Goal: Information Seeking & Learning: Learn about a topic

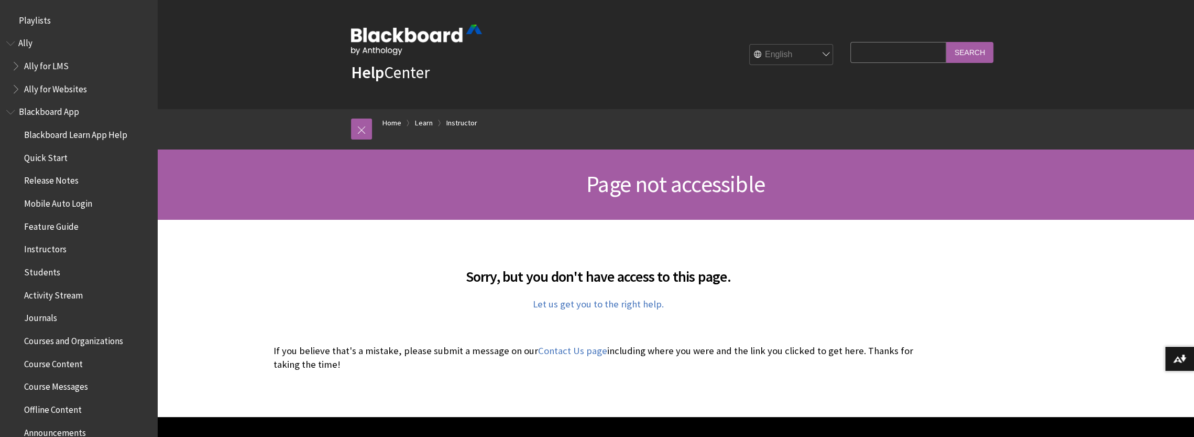
click at [872, 50] on input "Search Query" at bounding box center [898, 52] width 95 height 20
type input "item analysis"
click at [947, 42] on input "Search" at bounding box center [970, 52] width 47 height 20
drag, startPoint x: 991, startPoint y: 46, endPoint x: 964, endPoint y: 50, distance: 26.5
click at [989, 47] on input "Search" at bounding box center [970, 52] width 47 height 20
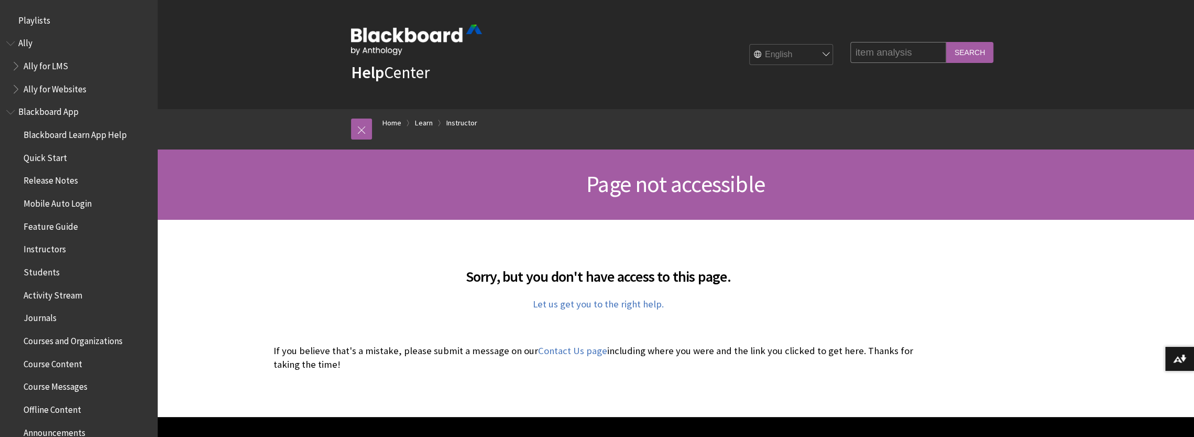
click at [968, 49] on input "Search" at bounding box center [970, 52] width 47 height 20
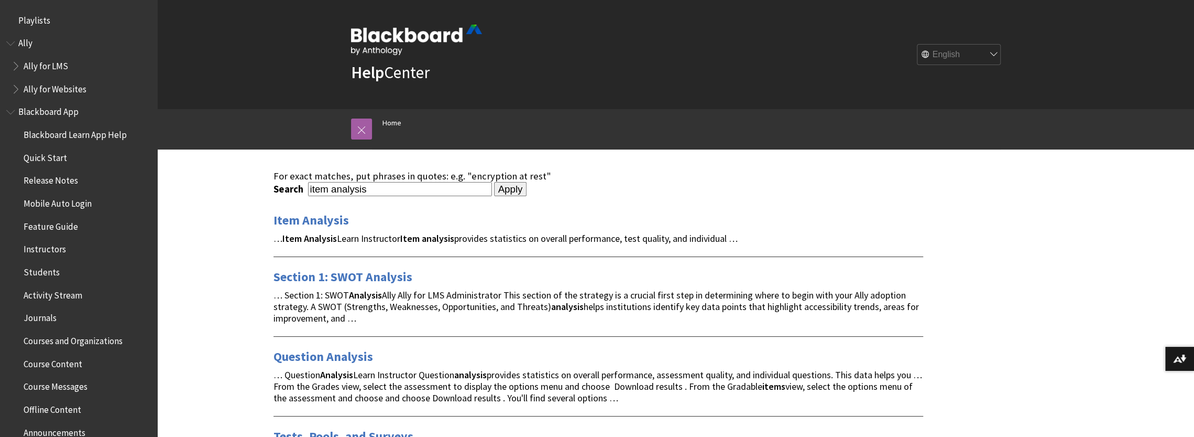
click at [311, 354] on link "Question Analysis" at bounding box center [324, 356] width 100 height 17
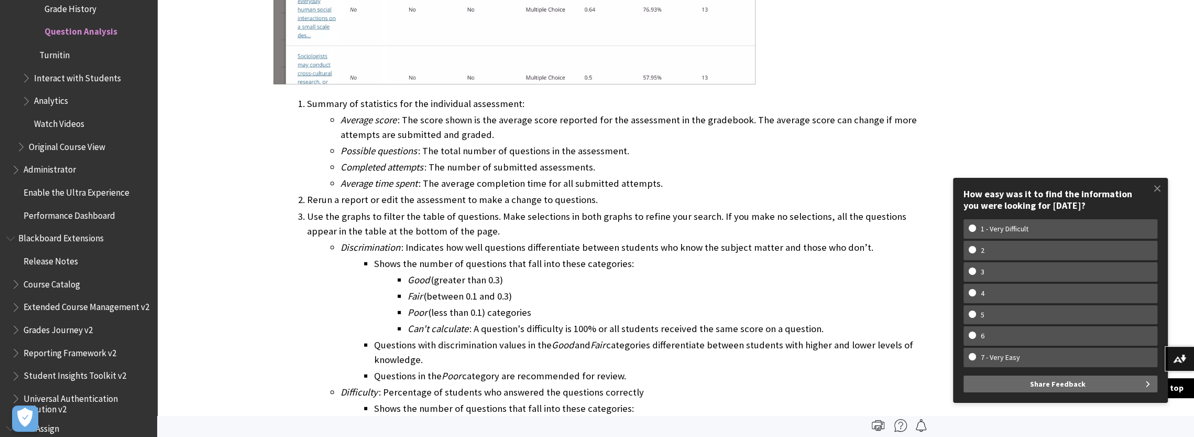
scroll to position [2254, 0]
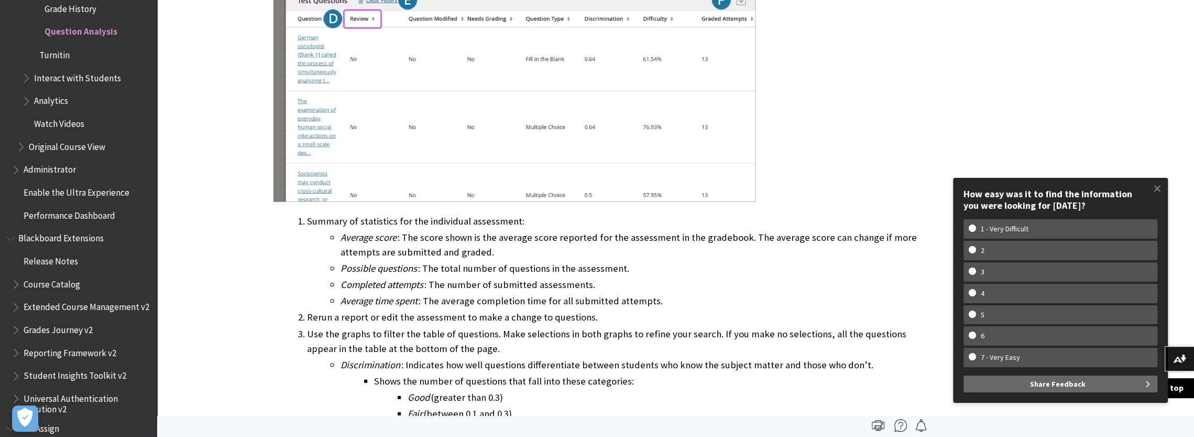
click at [1158, 191] on span at bounding box center [1158, 188] width 22 height 22
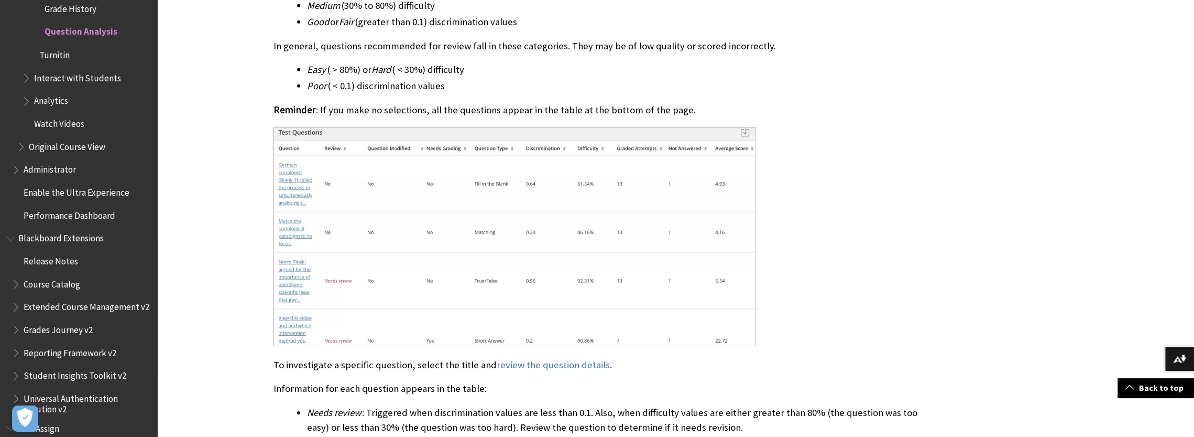
scroll to position [3040, 0]
